Goal: Task Accomplishment & Management: Use online tool/utility

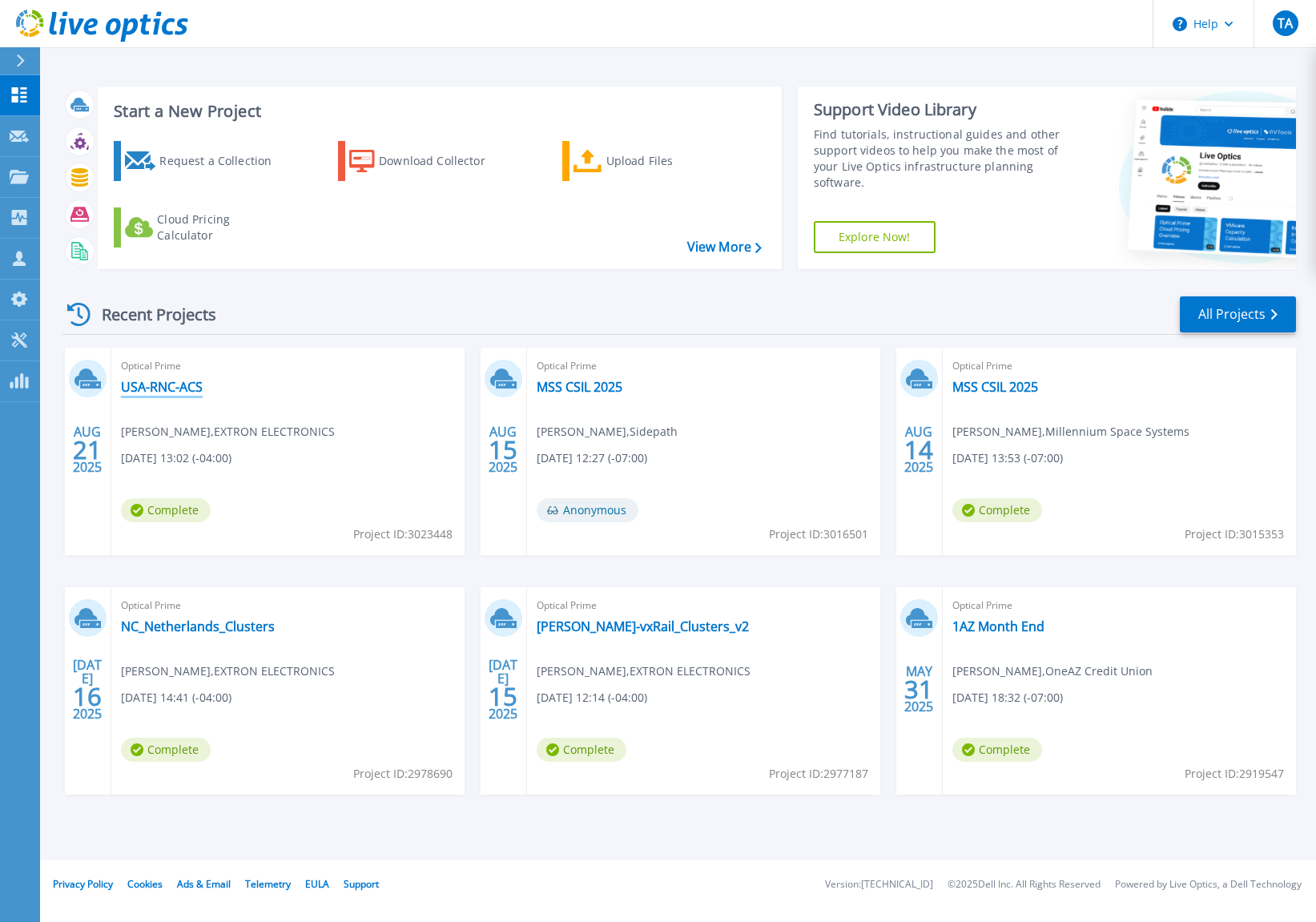
click at [177, 388] on link "USA-RNC-ACS" at bounding box center [161, 387] width 82 height 16
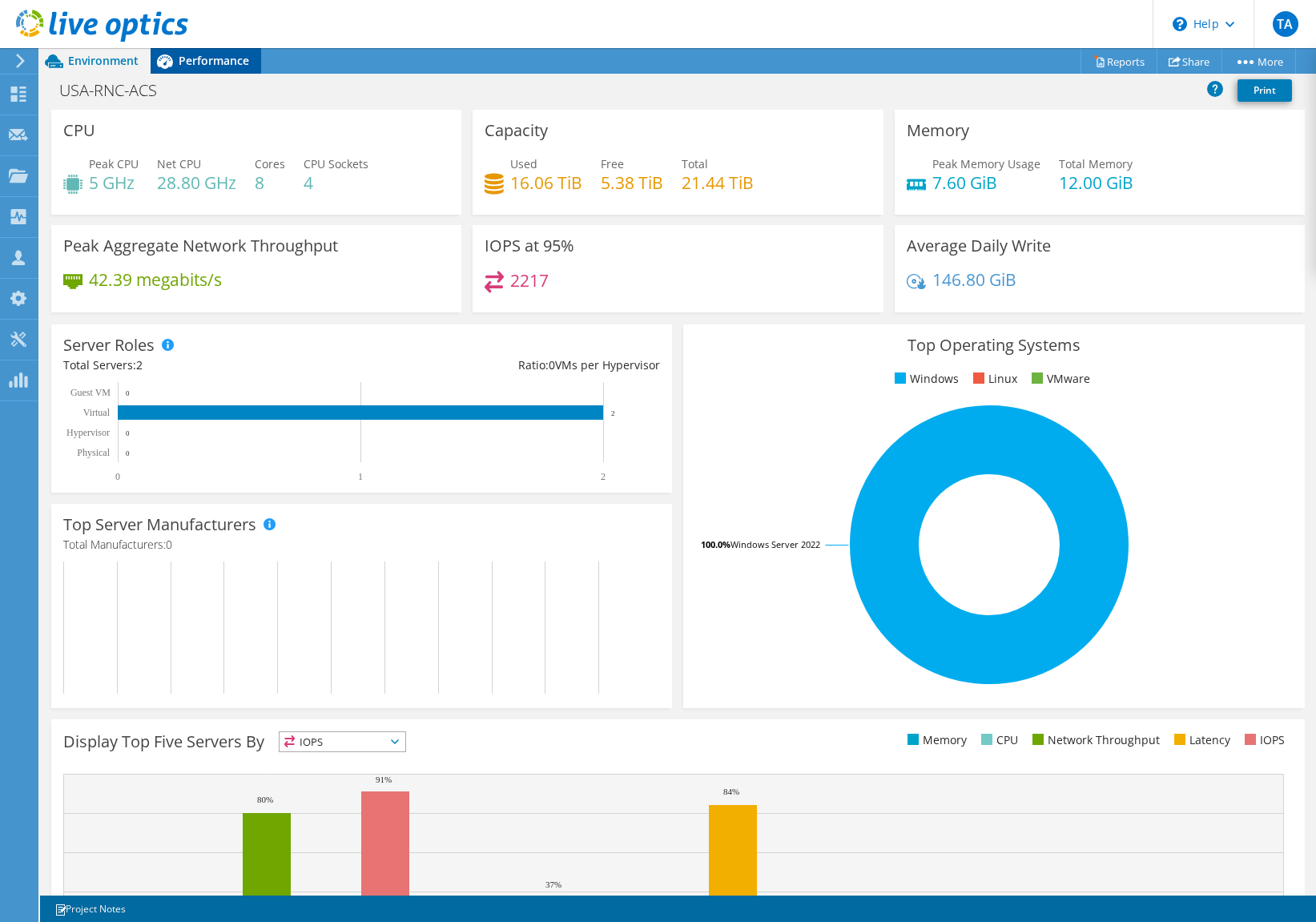
click at [188, 55] on span "Performance" at bounding box center [214, 60] width 71 height 15
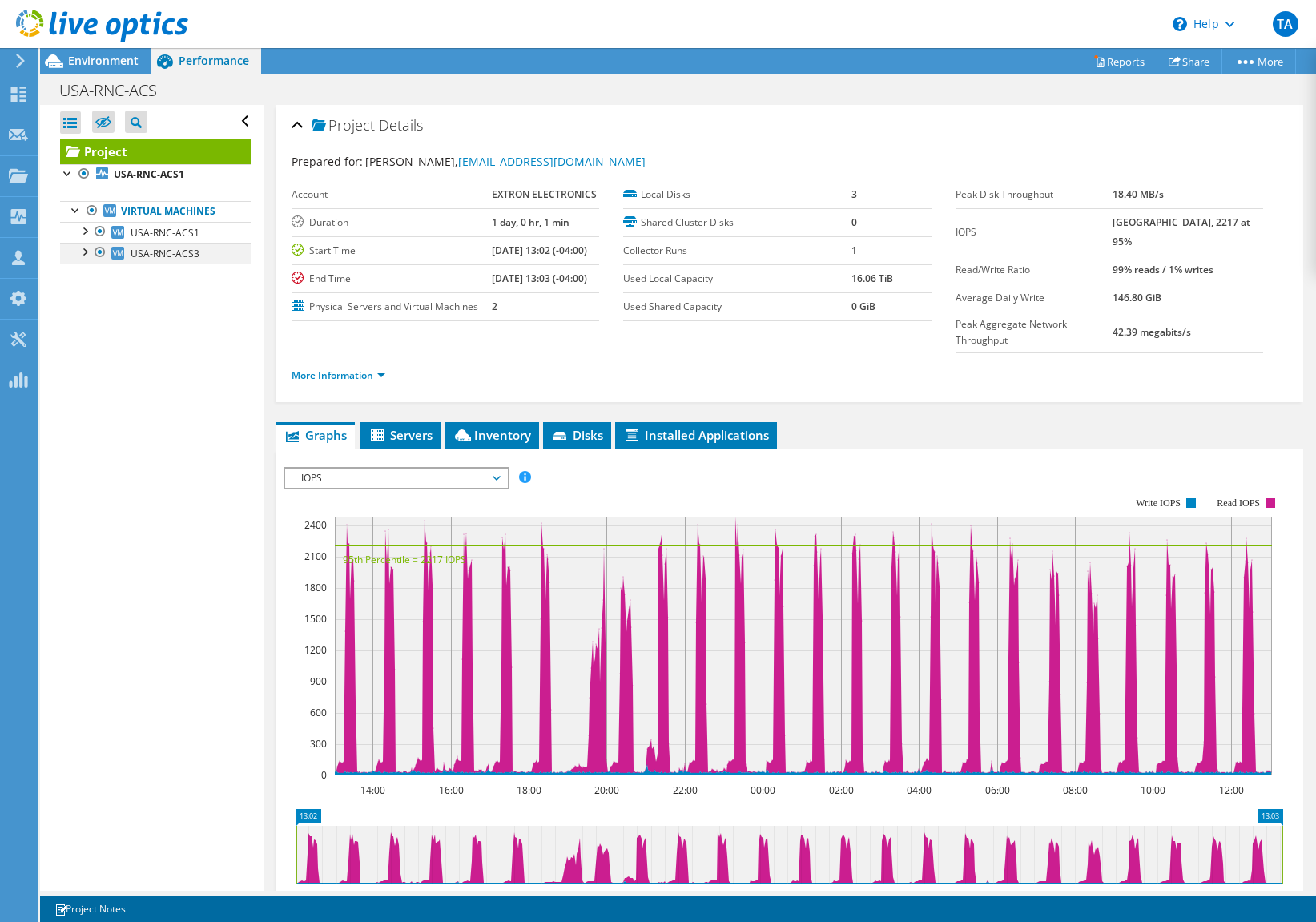
click at [86, 251] on div at bounding box center [84, 251] width 16 height 16
click at [89, 231] on div at bounding box center [84, 230] width 16 height 16
click at [70, 176] on div at bounding box center [68, 172] width 16 height 16
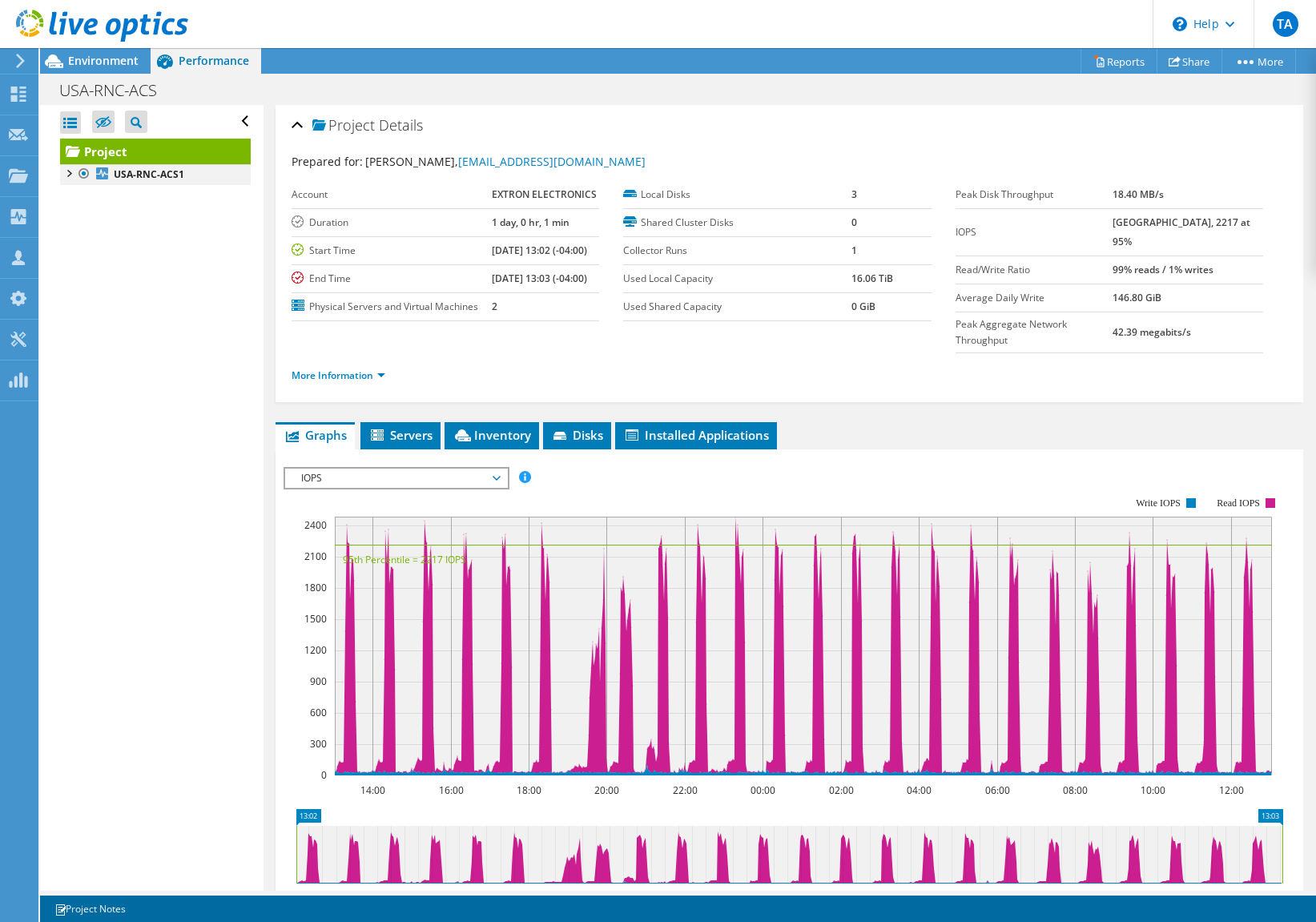
click at [70, 176] on div at bounding box center [68, 172] width 16 height 16
click at [38, 20] on icon at bounding box center [102, 26] width 172 height 33
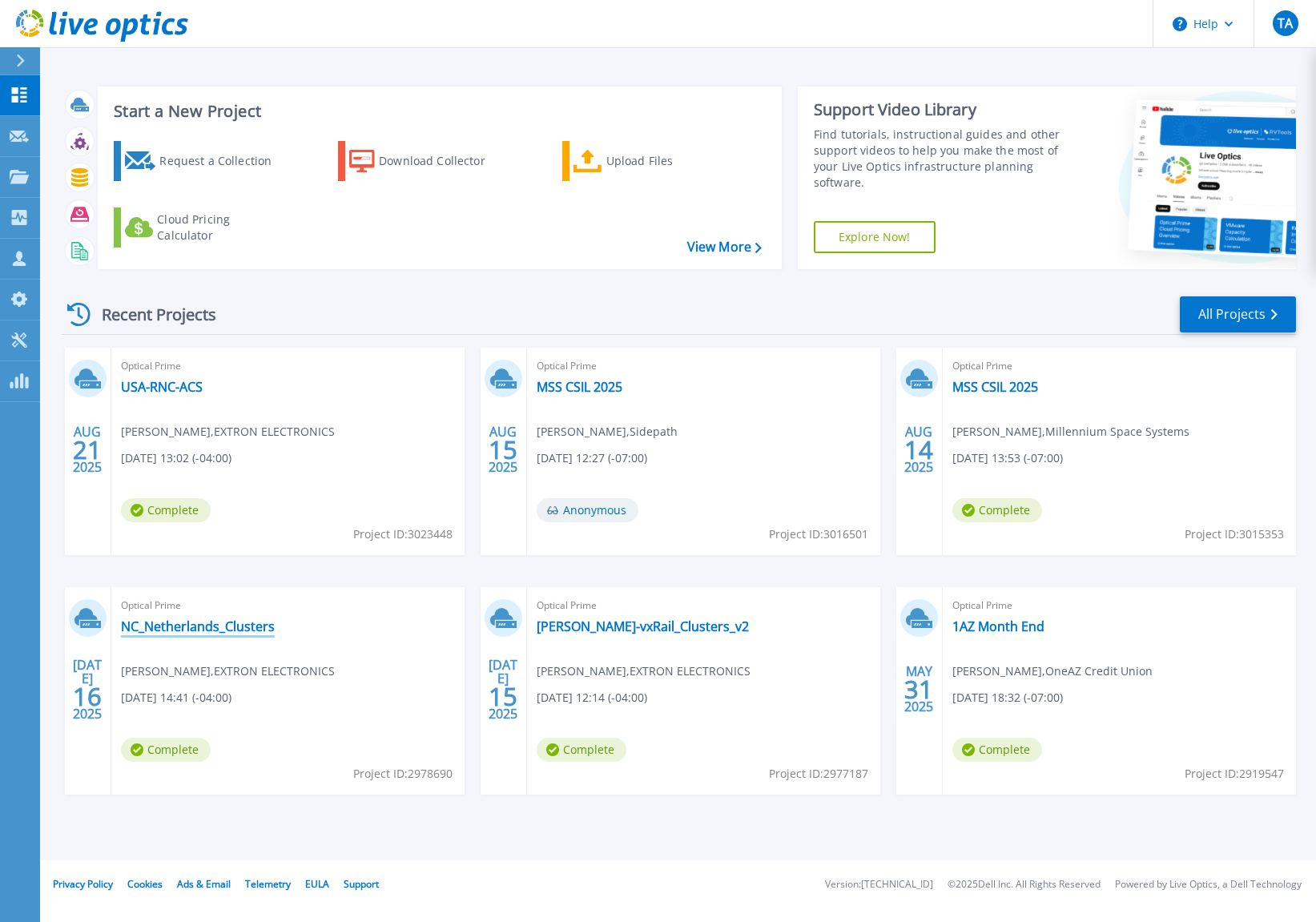
click at [142, 628] on link "NC_Netherlands_Clusters" at bounding box center [198, 626] width 154 height 16
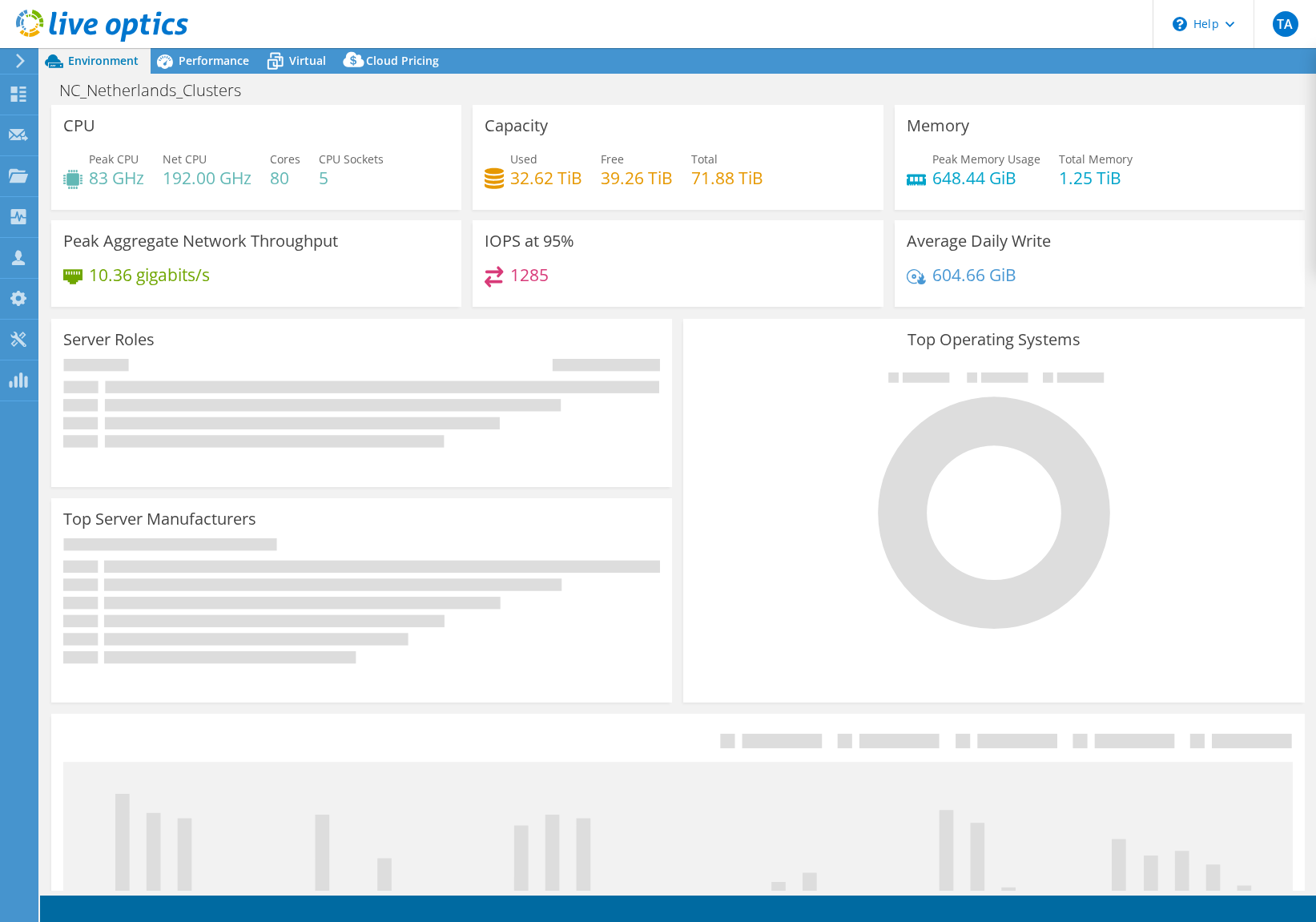
select select "USD"
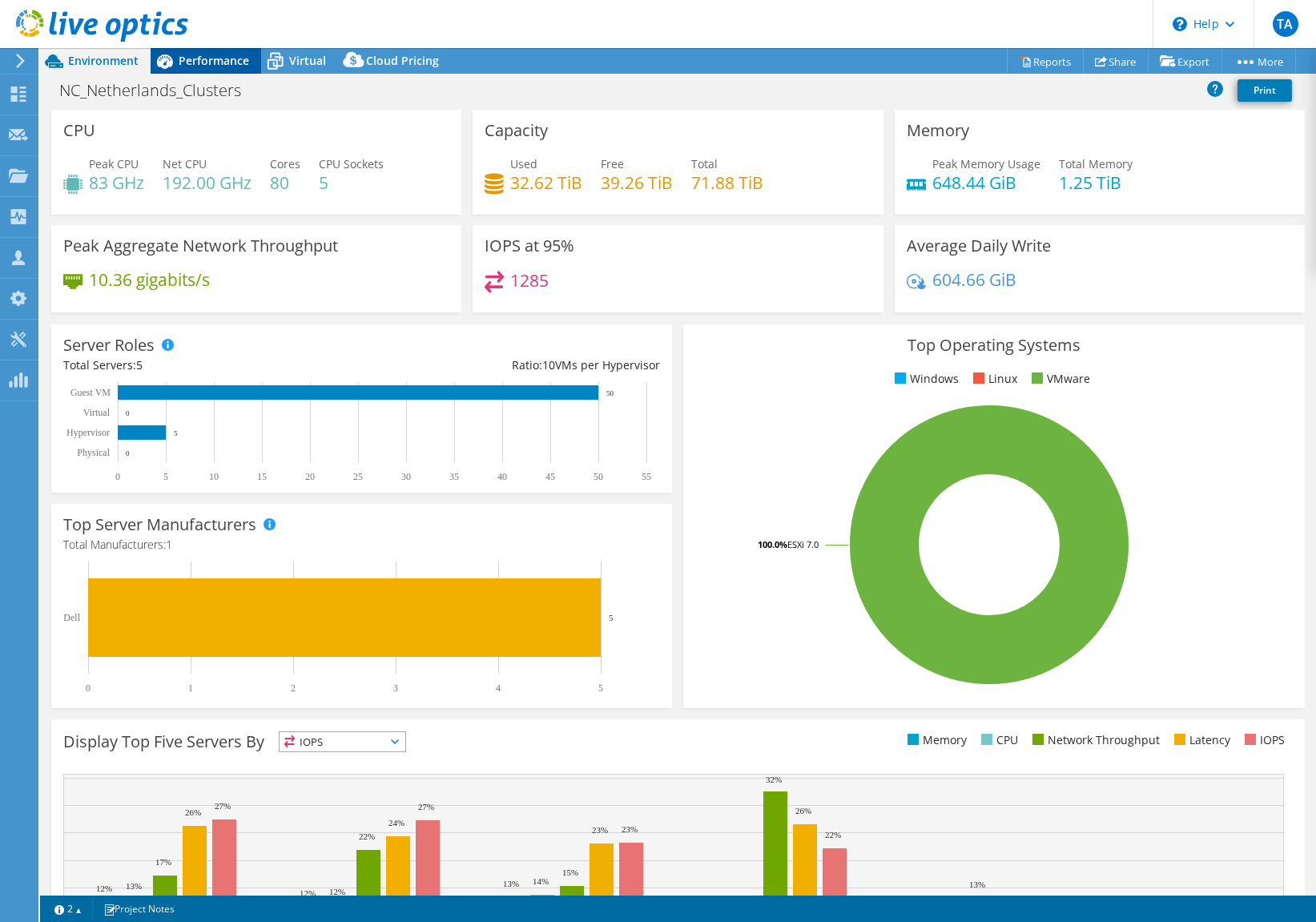
click at [210, 54] on span "Performance" at bounding box center [214, 60] width 71 height 15
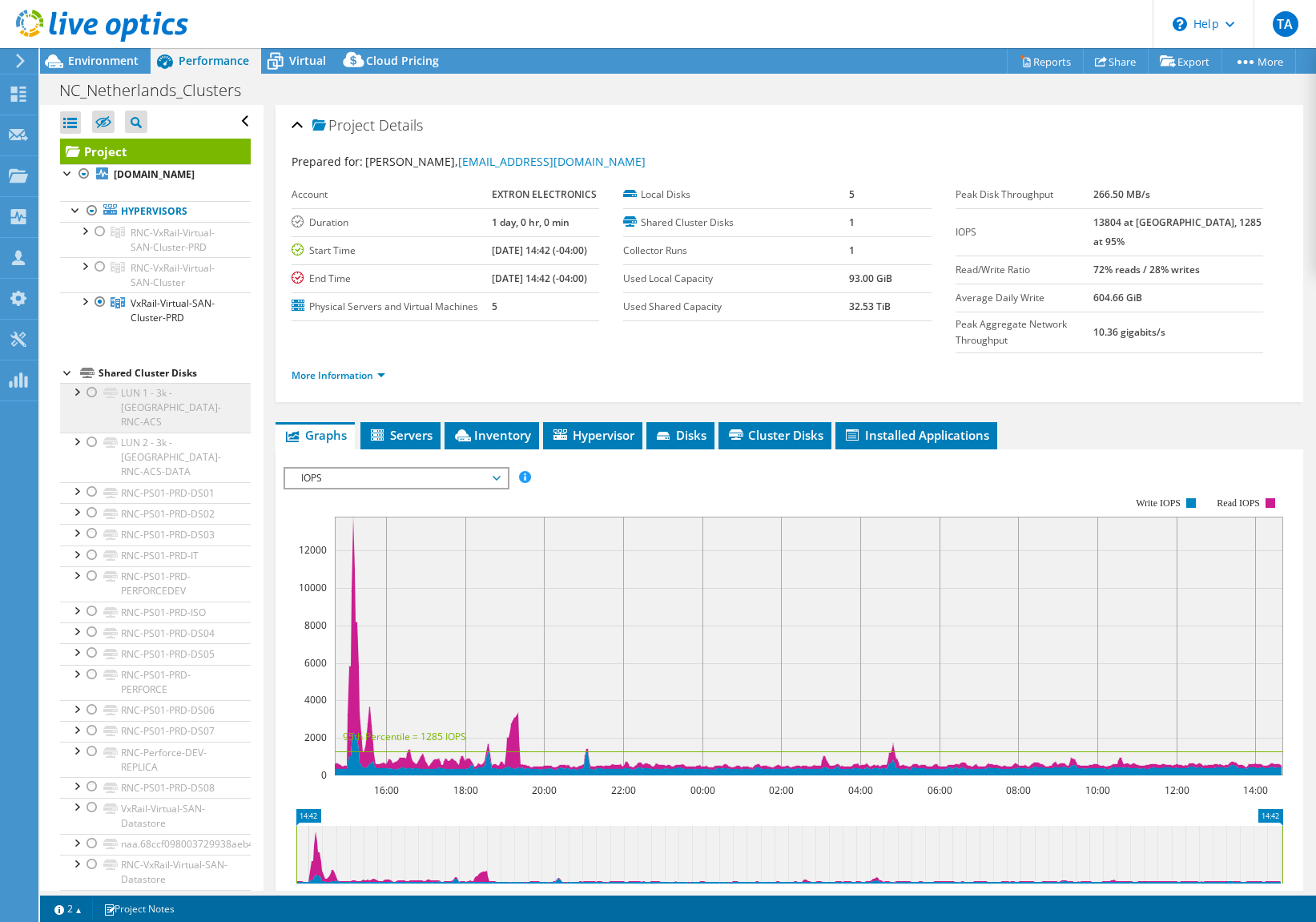
click at [135, 409] on link "LUN 1 - 3k - USA-RNC-ACS" at bounding box center [155, 407] width 190 height 50
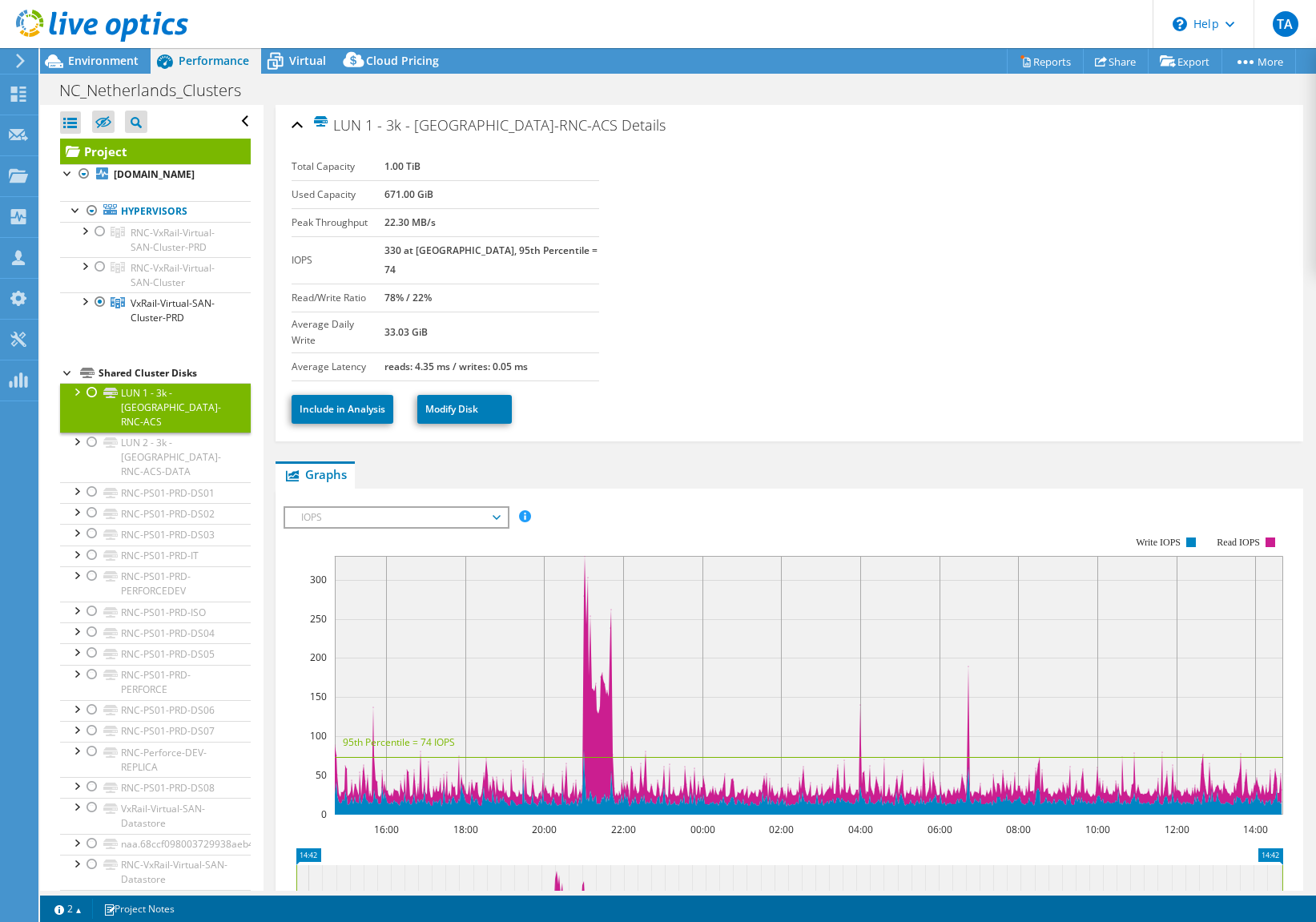
click at [135, 409] on link "LUN 1 - 3k - USA-RNC-ACS" at bounding box center [155, 407] width 190 height 50
click at [90, 403] on div at bounding box center [92, 392] width 16 height 19
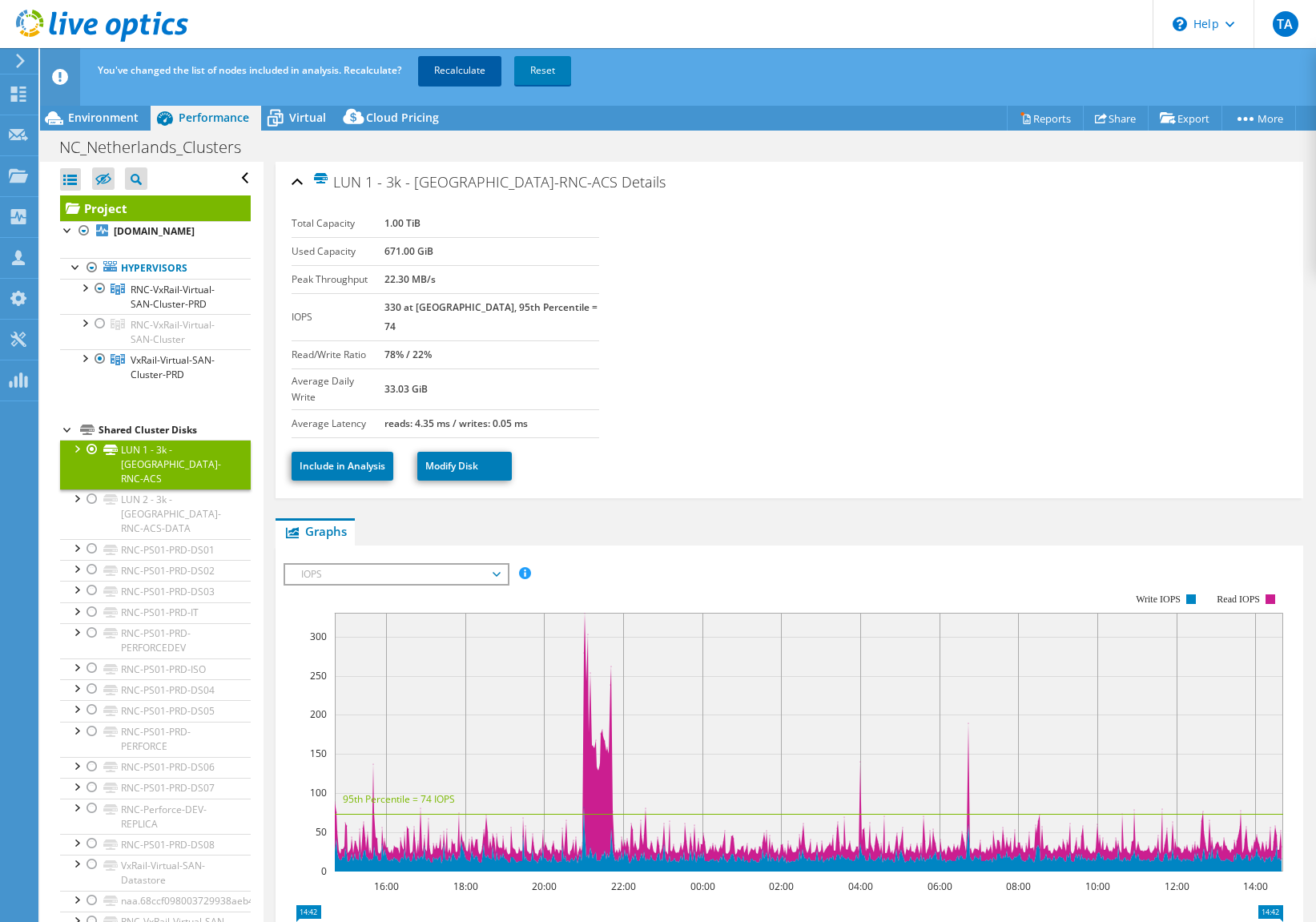
click at [469, 60] on link "Recalculate" at bounding box center [460, 71] width 83 height 29
